Goal: Transaction & Acquisition: Purchase product/service

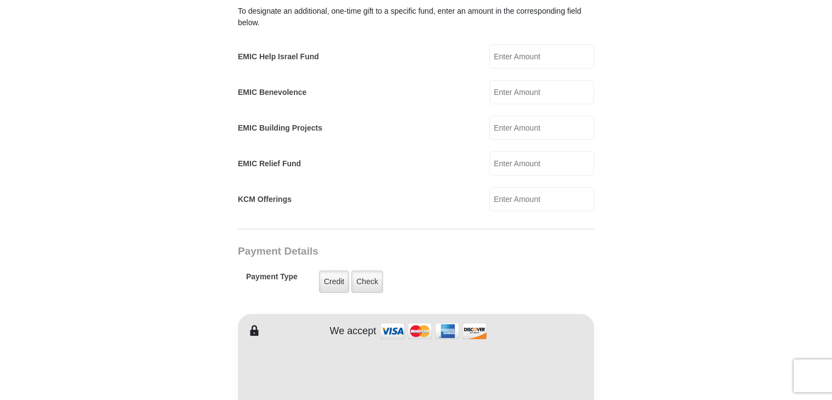
scroll to position [713, 0]
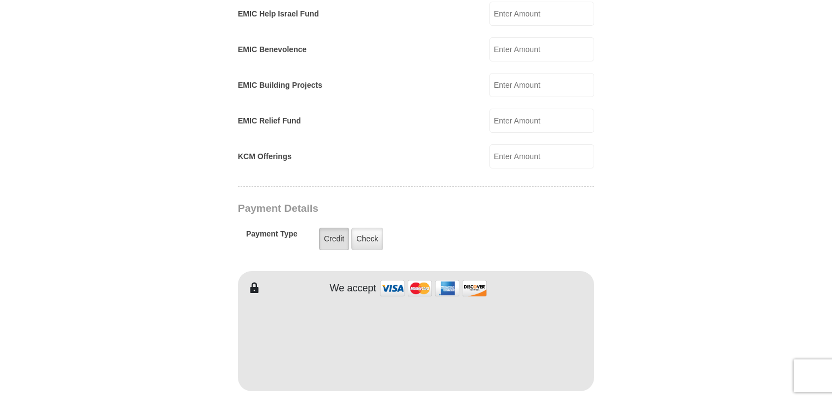
click at [328, 228] on label "Credit" at bounding box center [334, 239] width 30 height 22
click at [0, 0] on input "Credit" at bounding box center [0, 0] width 0 height 0
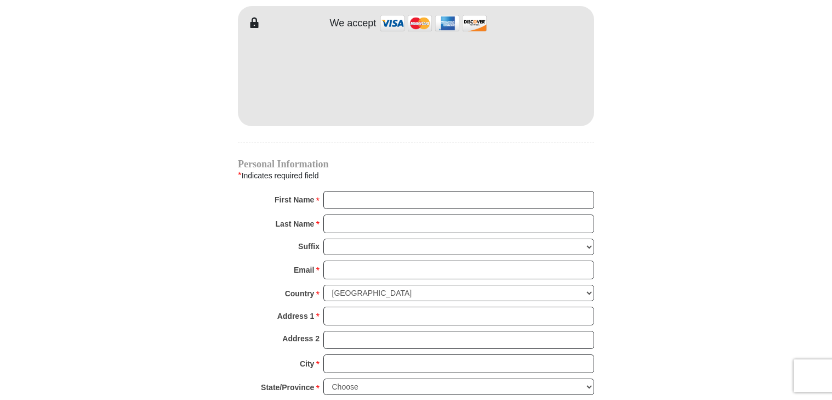
scroll to position [987, 0]
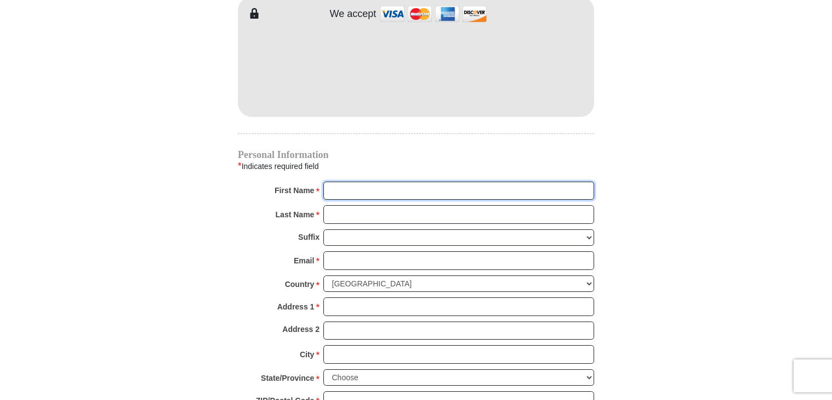
click at [338, 182] on input "First Name *" at bounding box center [459, 191] width 271 height 19
type input "[PERSON_NAME]"
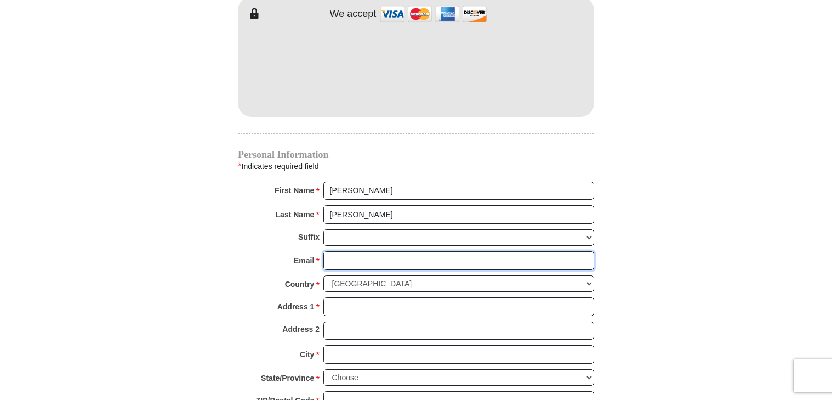
click at [348, 251] on input "Email *" at bounding box center [459, 260] width 271 height 19
type input "[EMAIL_ADDRESS][DOMAIN_NAME]"
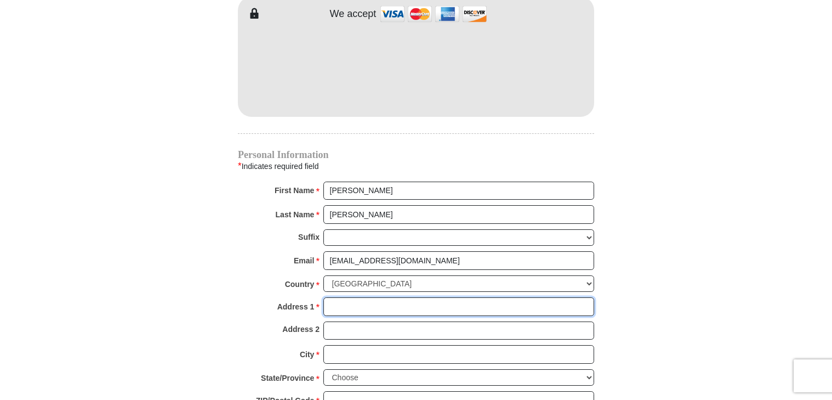
click at [335, 297] on input "Address 1 *" at bounding box center [459, 306] width 271 height 19
type input "[STREET_ADDRESS]"
click at [353, 321] on input "Address 2" at bounding box center [459, 330] width 271 height 19
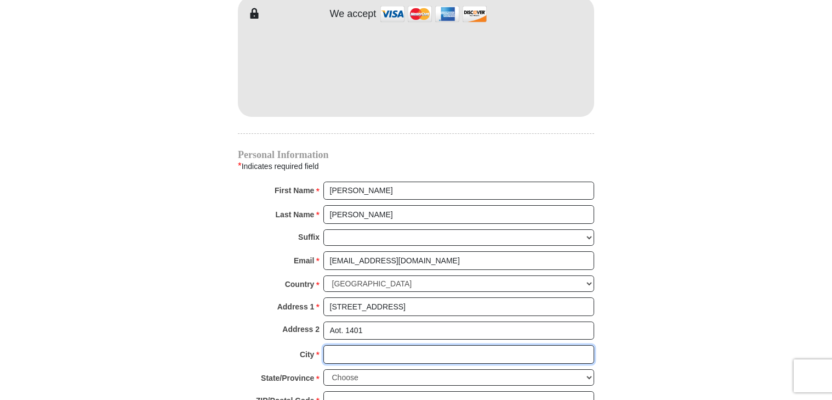
drag, startPoint x: 333, startPoint y: 315, endPoint x: 380, endPoint y: 333, distance: 50.0
click at [382, 345] on input "City *" at bounding box center [459, 354] width 271 height 19
click at [338, 321] on input "Aot. 1401" at bounding box center [459, 330] width 271 height 19
type input "Apt. 1401"
click at [338, 345] on input "City *" at bounding box center [459, 354] width 271 height 19
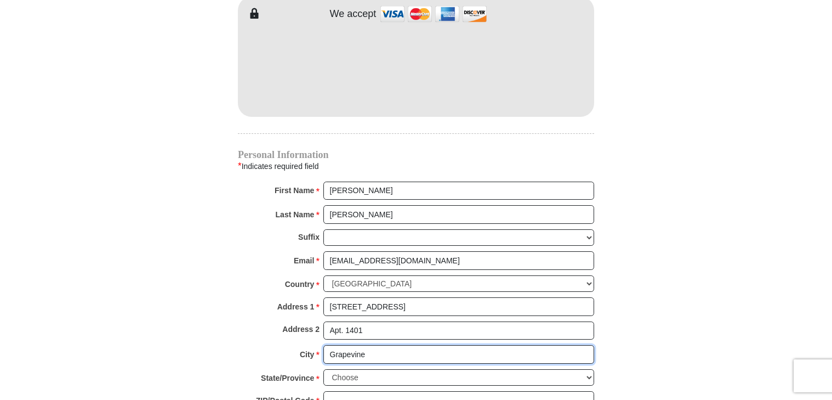
type input "Grapevine"
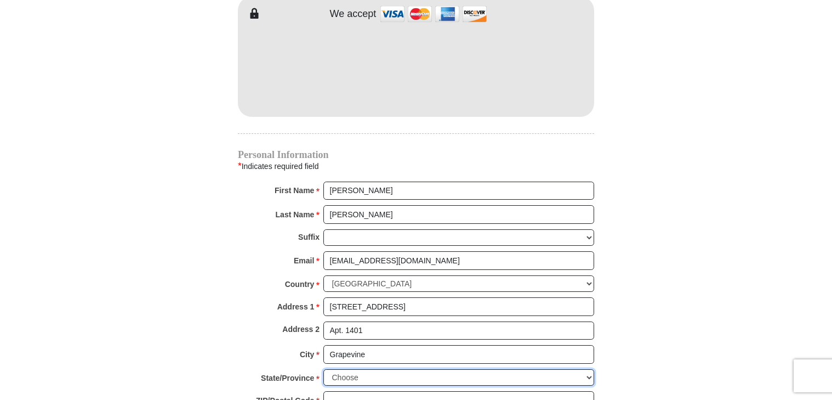
click at [350, 369] on select "Choose [US_STATE] [US_STATE] [US_STATE] [US_STATE] [US_STATE] Armed Forces Amer…" at bounding box center [459, 377] width 271 height 17
select select "[GEOGRAPHIC_DATA]"
click at [324, 369] on select "Choose [US_STATE] [US_STATE] [US_STATE] [US_STATE] [US_STATE] Armed Forces Amer…" at bounding box center [459, 377] width 271 height 17
click at [358, 391] on input "ZIP/Postal Code *" at bounding box center [459, 400] width 271 height 19
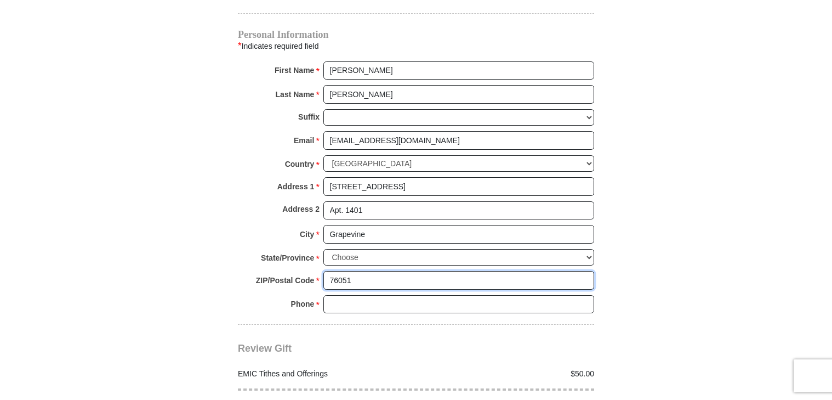
scroll to position [1152, 0]
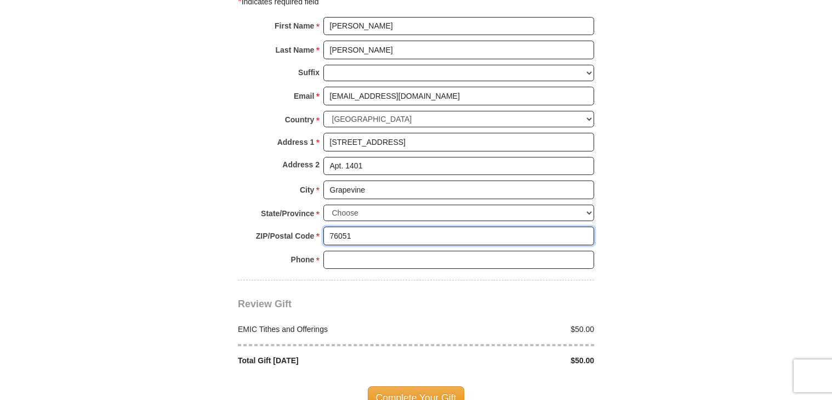
type input "76051"
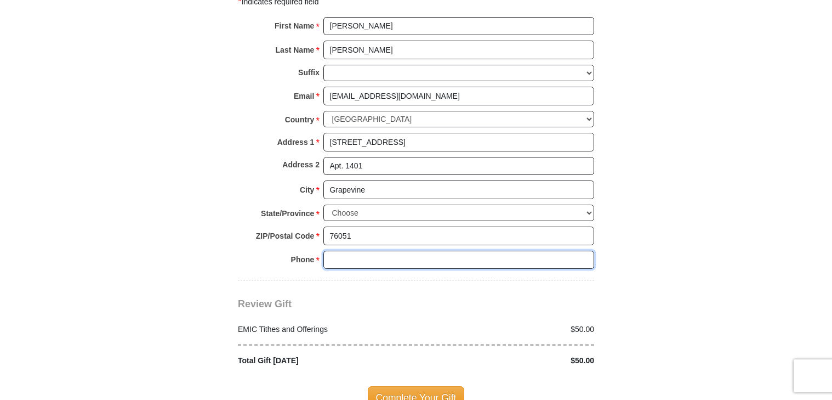
click at [361, 251] on input "Phone * *" at bounding box center [459, 260] width 271 height 19
type input "2147550886"
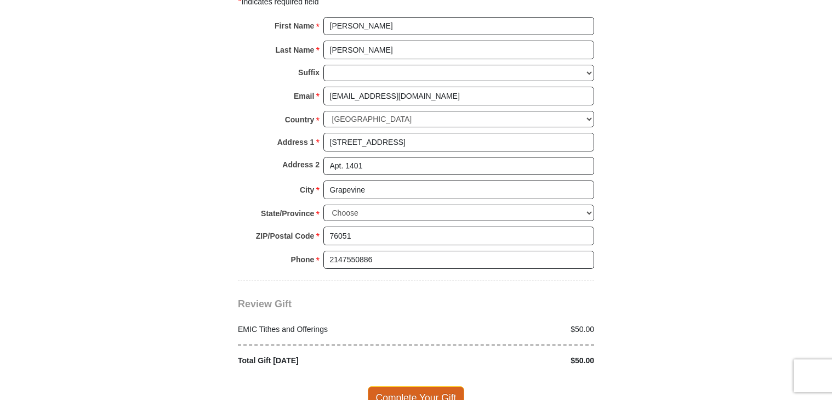
click at [435, 386] on span "Complete Your Gift" at bounding box center [416, 397] width 97 height 23
